Goal: Task Accomplishment & Management: Manage account settings

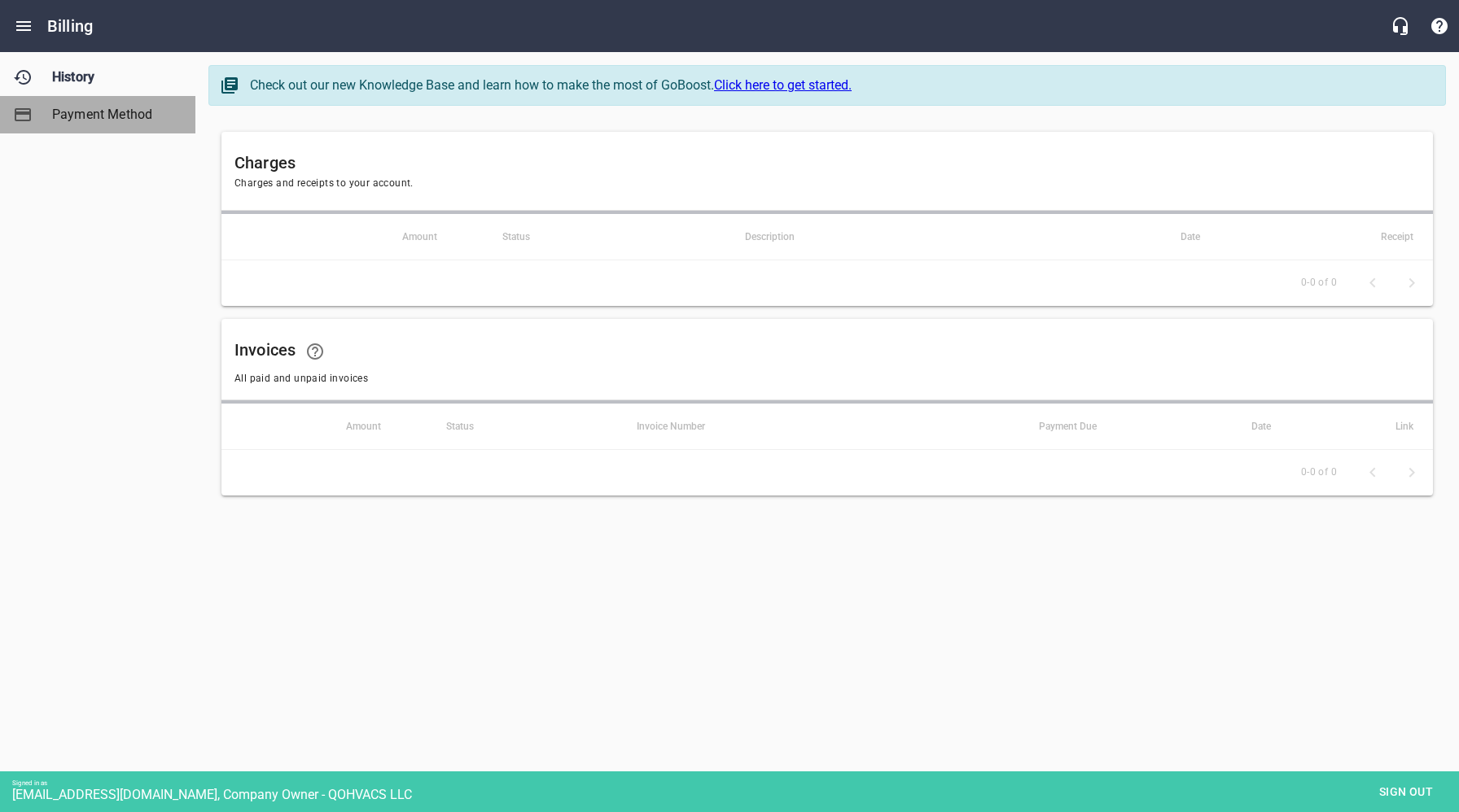
click at [110, 115] on span "Payment Method" at bounding box center [114, 115] width 124 height 20
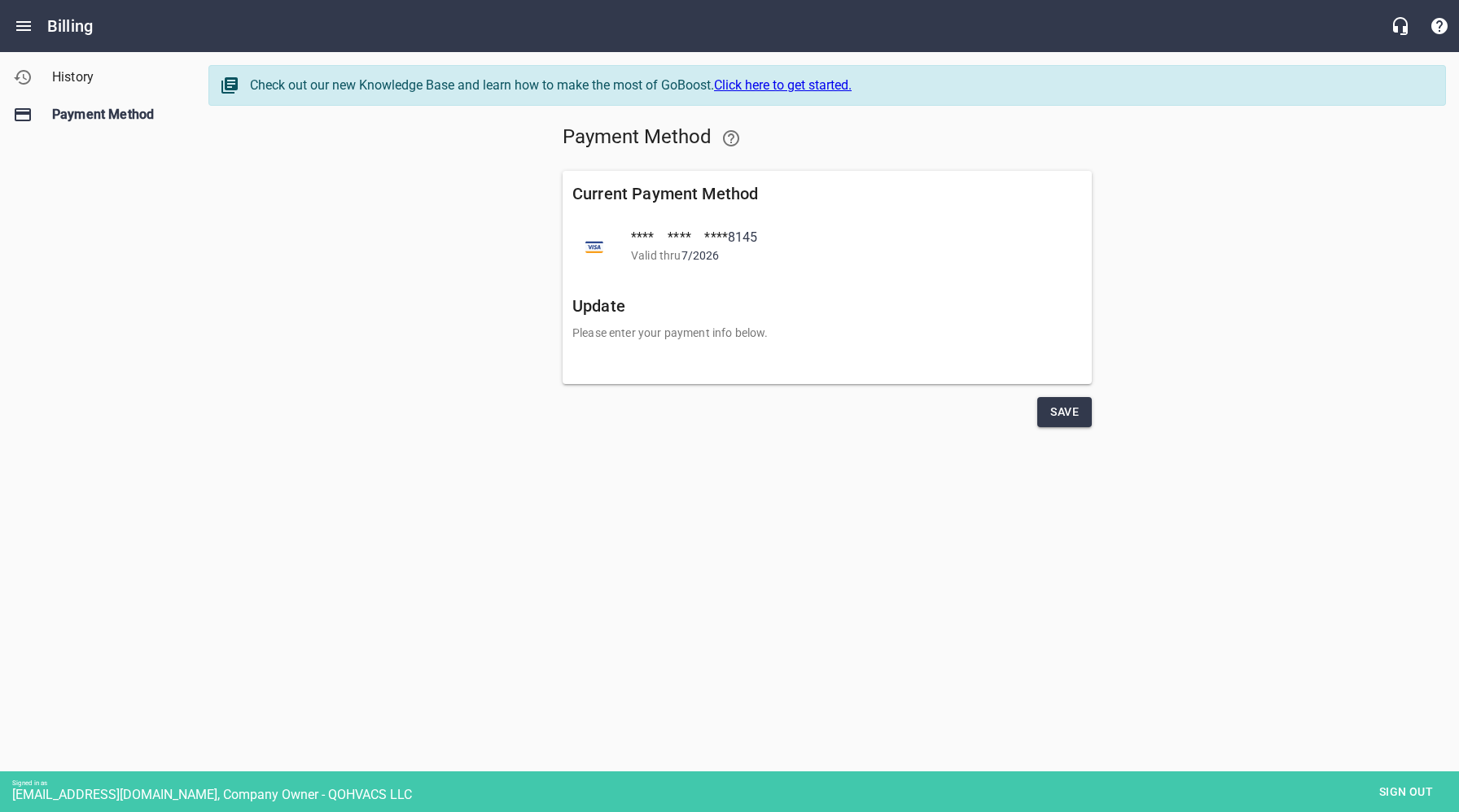
click at [736, 520] on html "Billing Payment Method History Payment Method Check out our new Knowledge Base …" at bounding box center [729, 260] width 1459 height 520
click at [1053, 402] on span "Save" at bounding box center [1065, 411] width 28 height 20
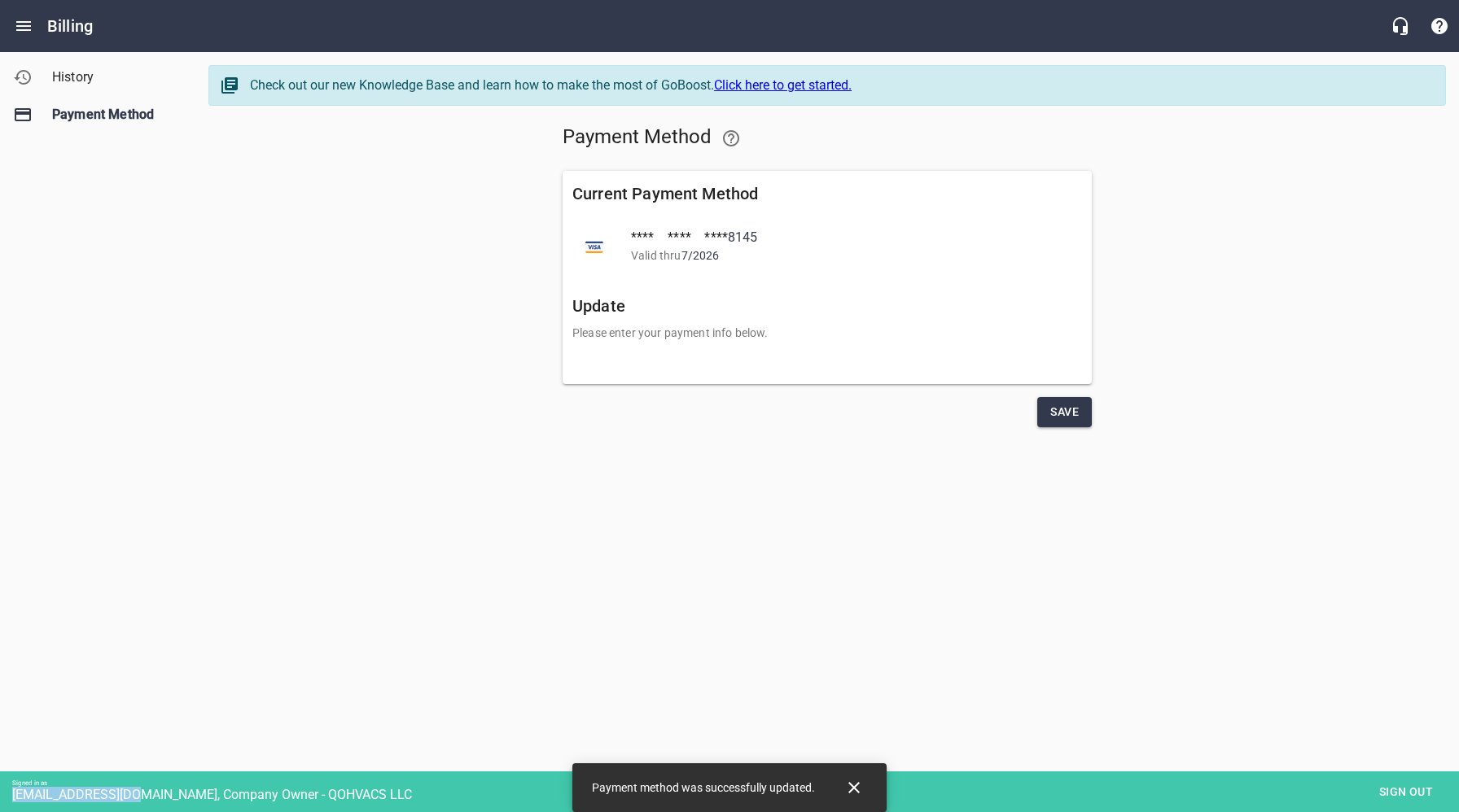
drag, startPoint x: 136, startPoint y: 794, endPoint x: 13, endPoint y: 796, distance: 123.0
click at [10, 797] on div "Signed in as [EMAIL_ADDRESS][DOMAIN_NAME], Company Owner - QOHVACS LLC Sign out" at bounding box center [729, 791] width 1459 height 41
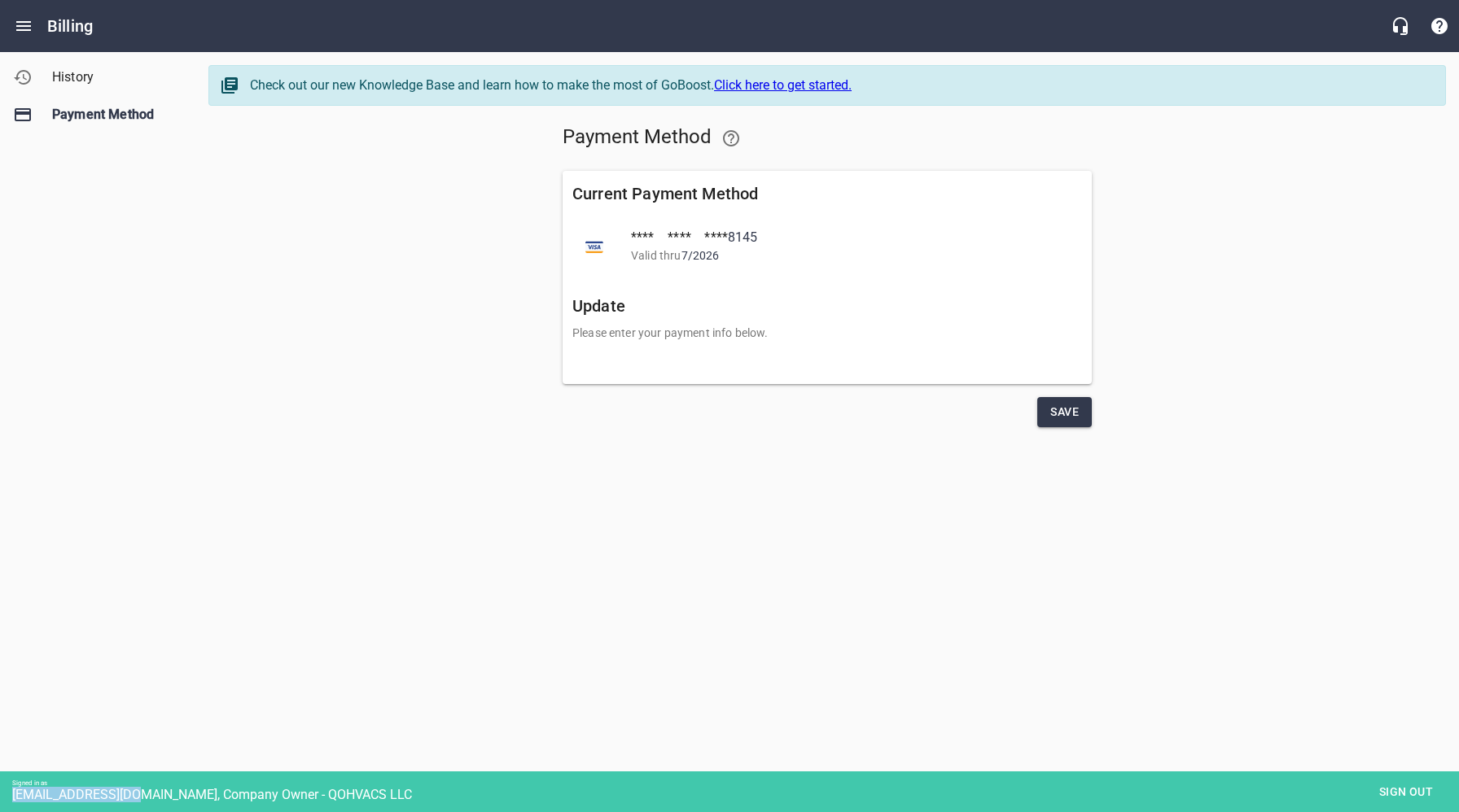
copy div "[EMAIL_ADDRESS][DOMAIN_NAME],"
click at [1403, 795] on span "Sign out" at bounding box center [1406, 791] width 68 height 20
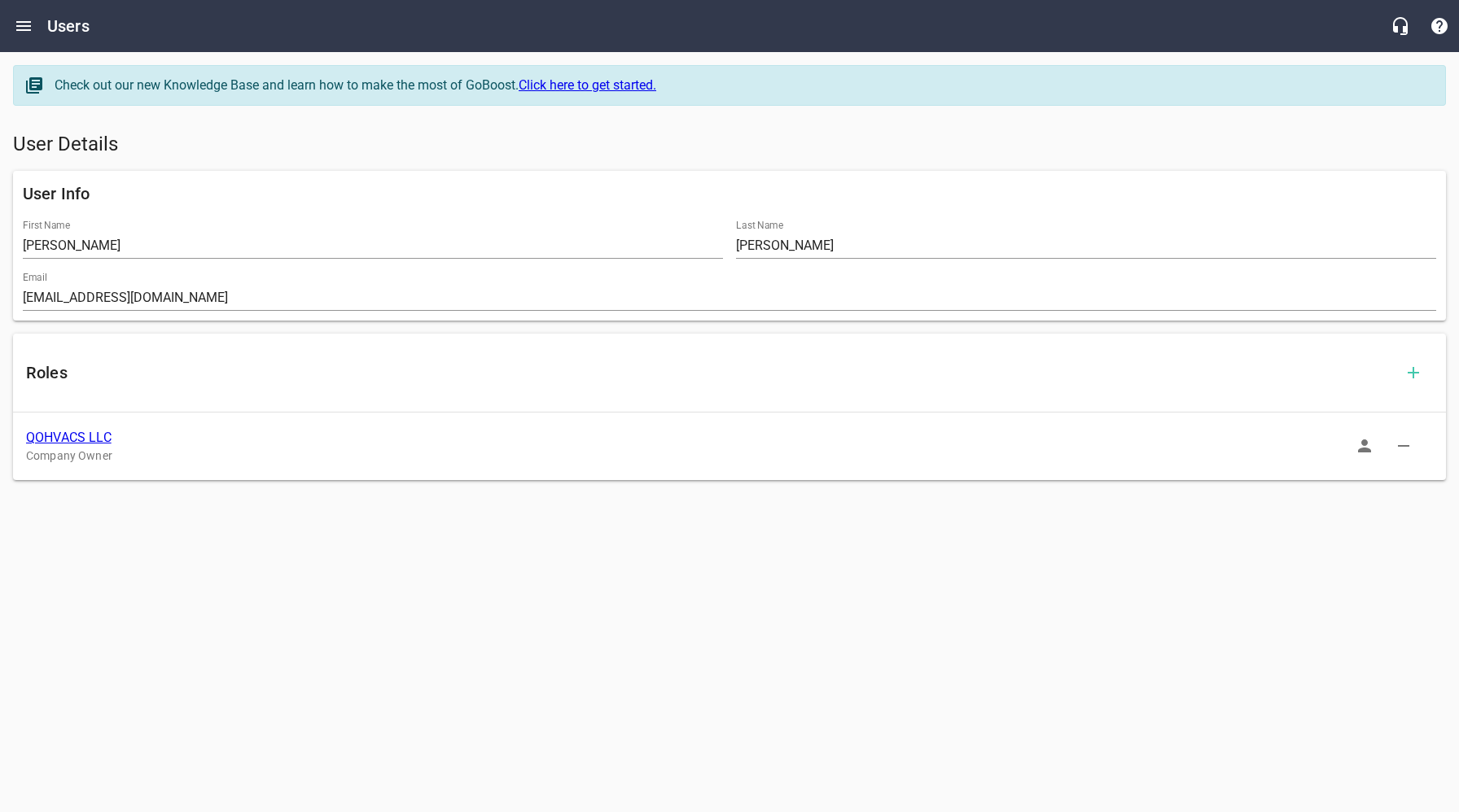
click at [71, 438] on link "QOHVACS LLC" at bounding box center [68, 437] width 85 height 15
